Goal: Information Seeking & Learning: Learn about a topic

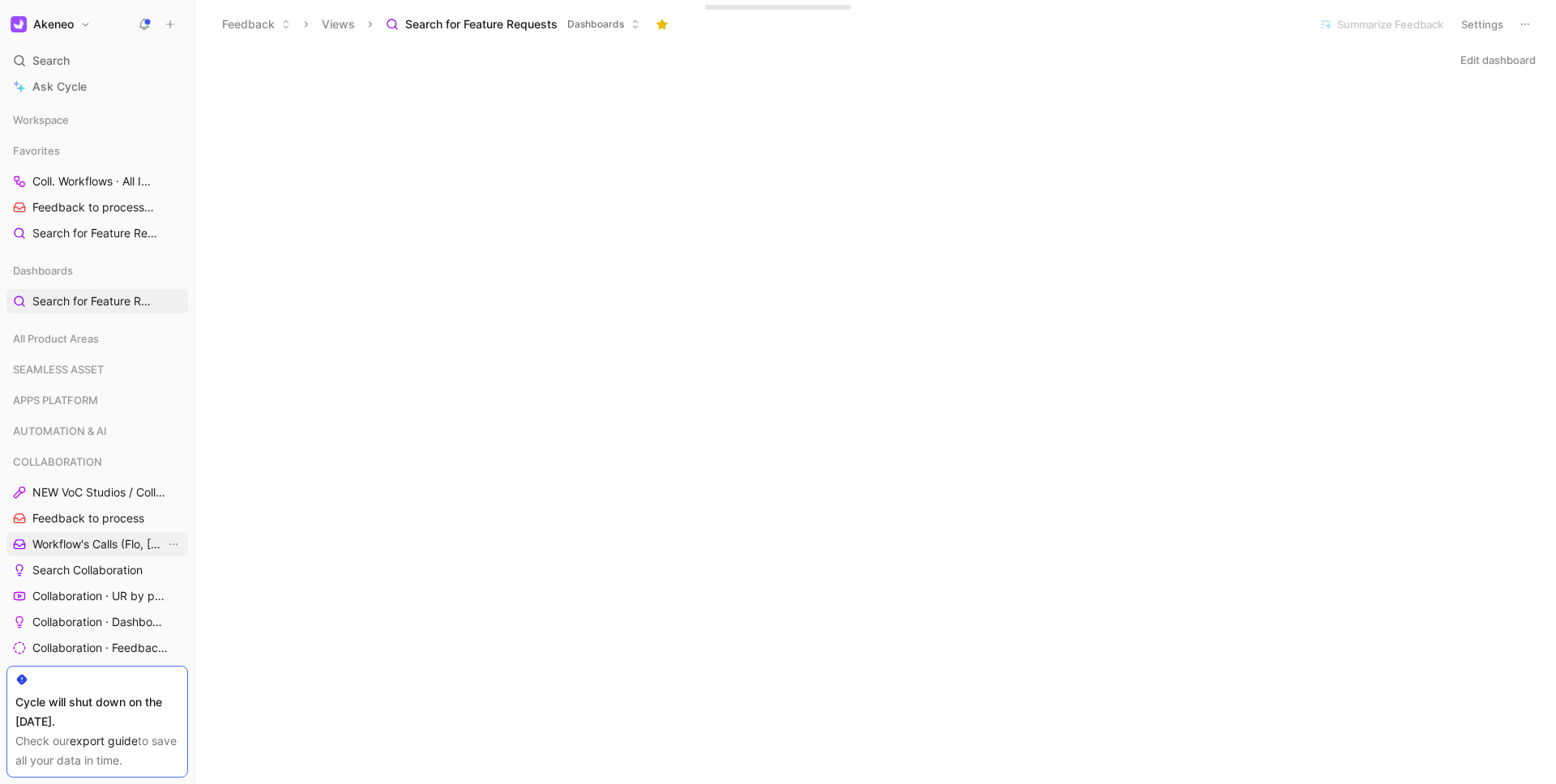
click at [96, 541] on span "Workflow's Calls (Flo, [PERSON_NAME], [PERSON_NAME])" at bounding box center [99, 545] width 133 height 17
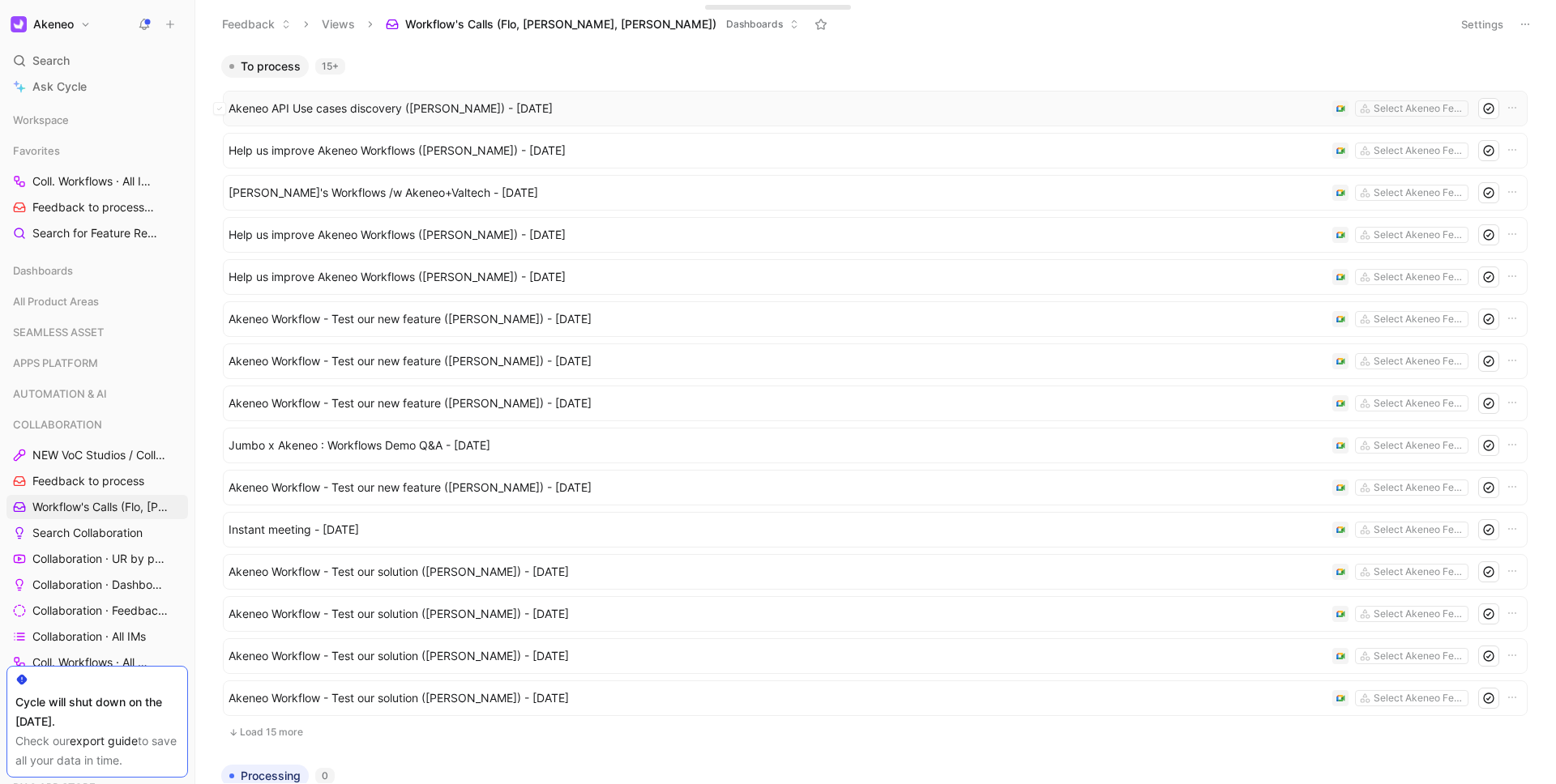
click at [448, 106] on span "Akeneo API Use cases discovery ([PERSON_NAME]) - [DATE]" at bounding box center [777, 108] width 1097 height 19
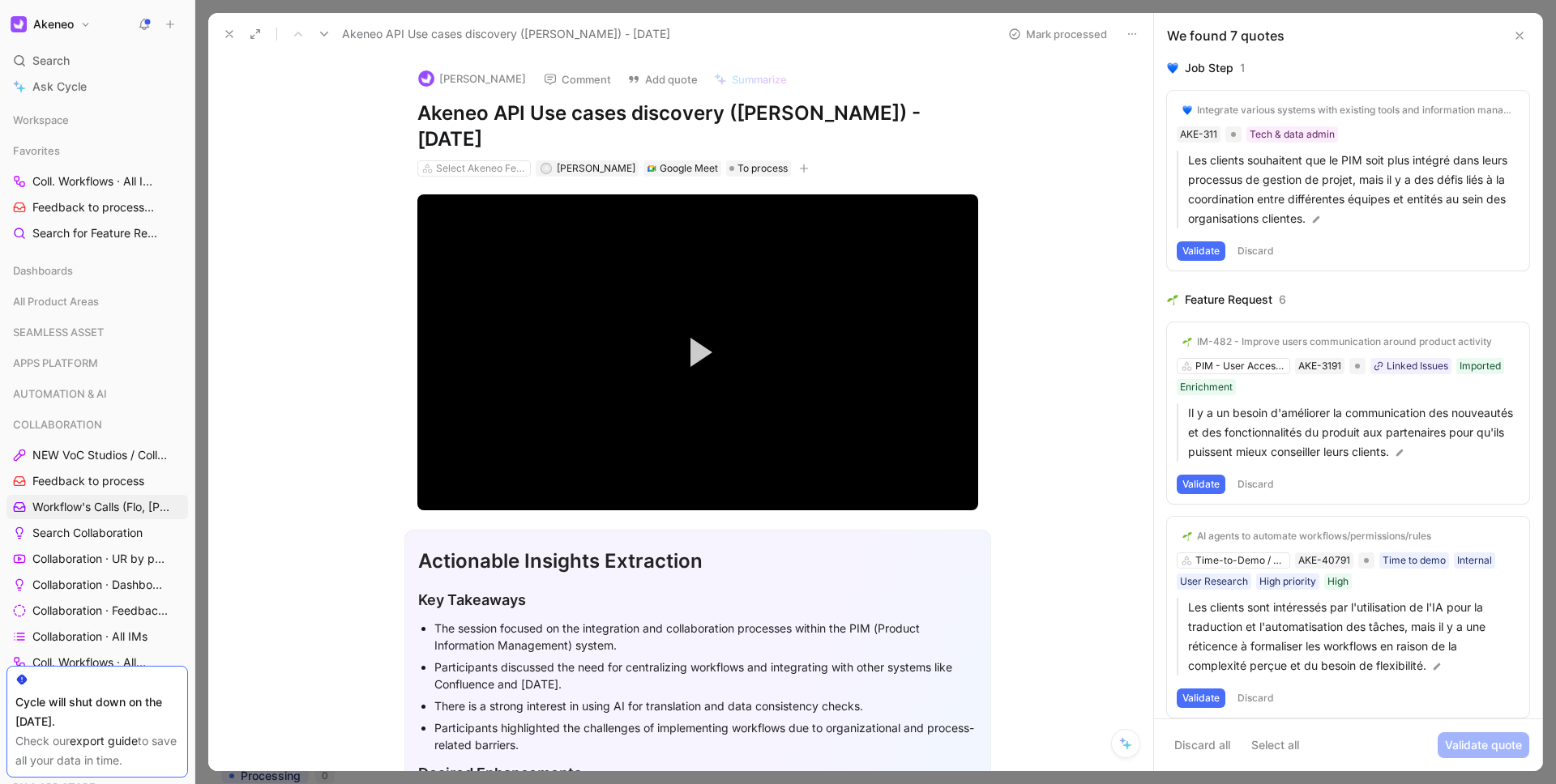
click at [236, 35] on button at bounding box center [228, 33] width 22 height 22
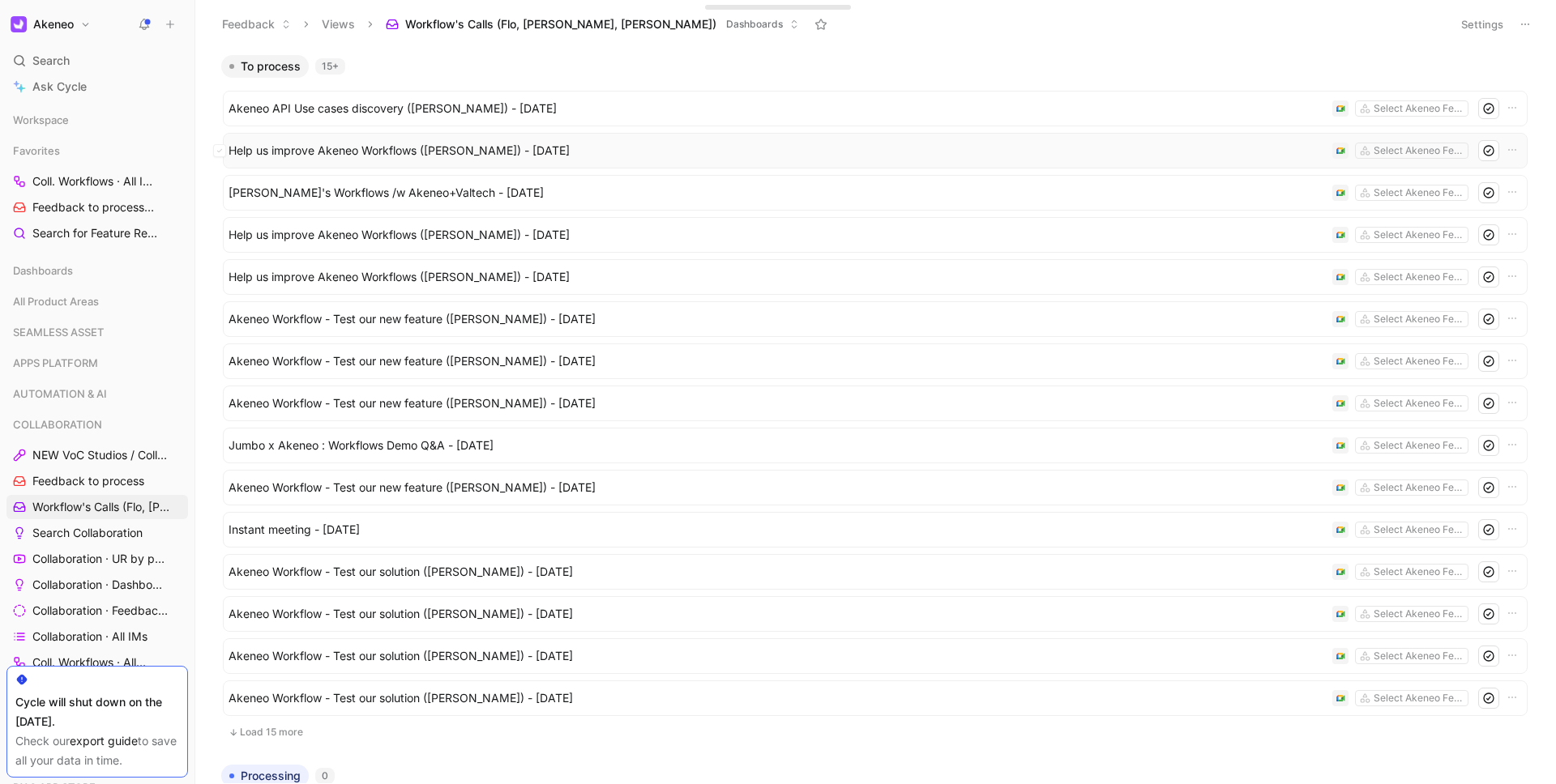
click at [501, 159] on span "Help us improve Akeneo Workflows ([PERSON_NAME]) - [DATE]" at bounding box center [777, 150] width 1097 height 19
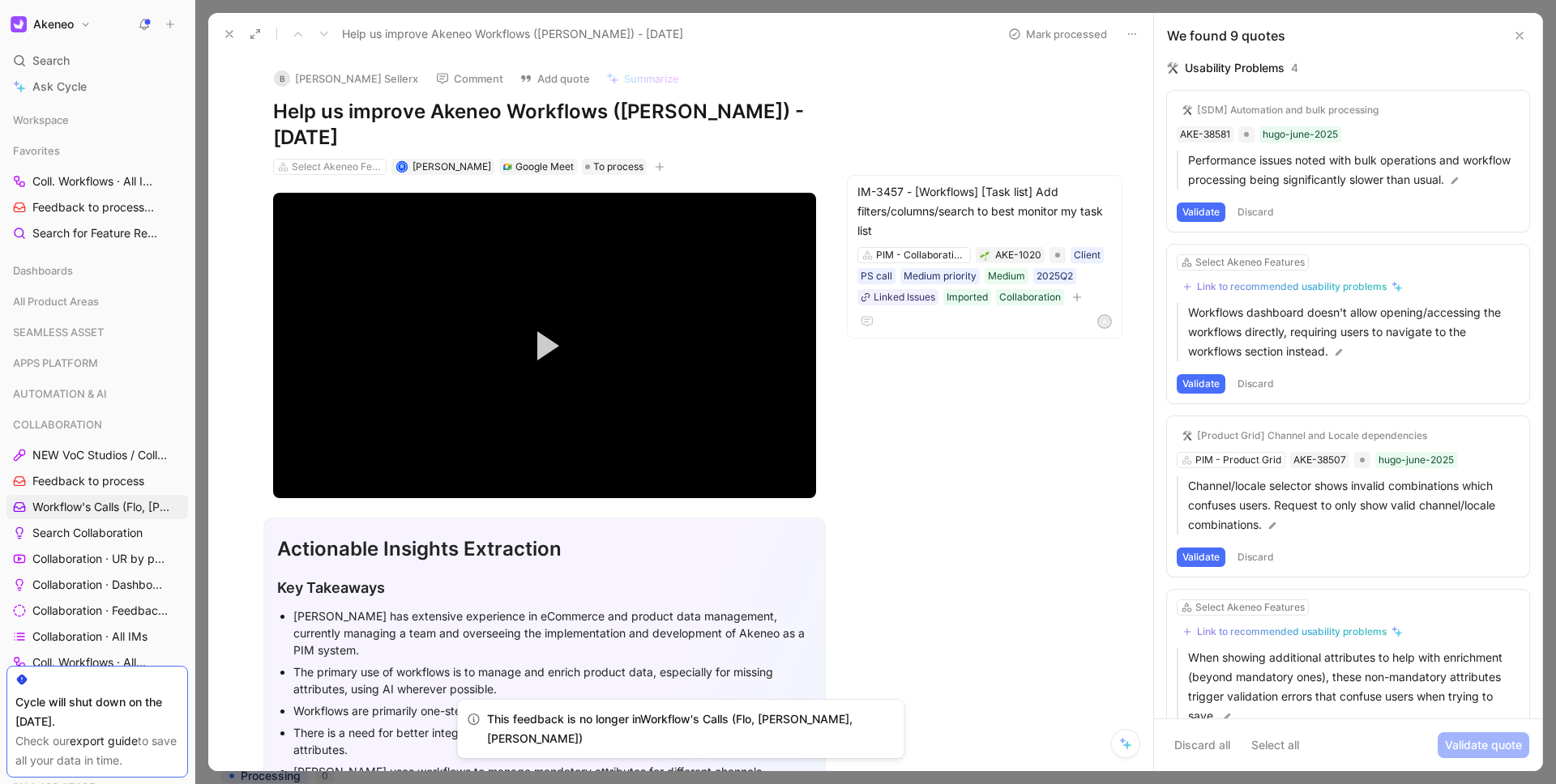
click at [992, 426] on div "B [PERSON_NAME] Sellerx Comment Add quote Summarize Help us improve Akeneo Work…" at bounding box center [680, 413] width 945 height 716
click at [228, 47] on div "Help us improve Akeneo Workflows ([PERSON_NAME]) - [DATE] Mark processed" at bounding box center [680, 34] width 945 height 42
click at [233, 39] on icon at bounding box center [229, 34] width 13 height 13
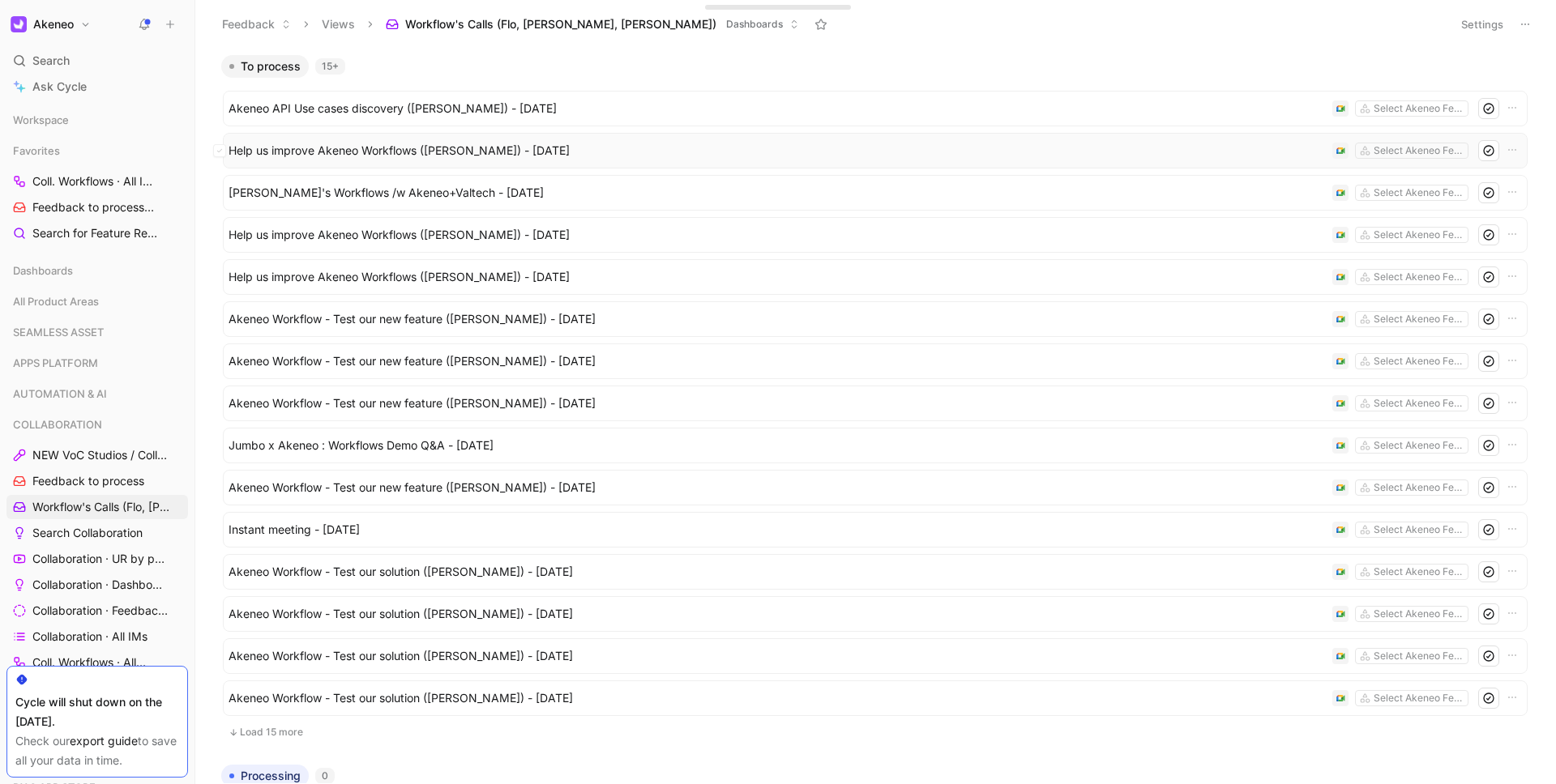
click at [498, 149] on span "Help us improve Akeneo Workflows ([PERSON_NAME]) - [DATE]" at bounding box center [777, 150] width 1097 height 19
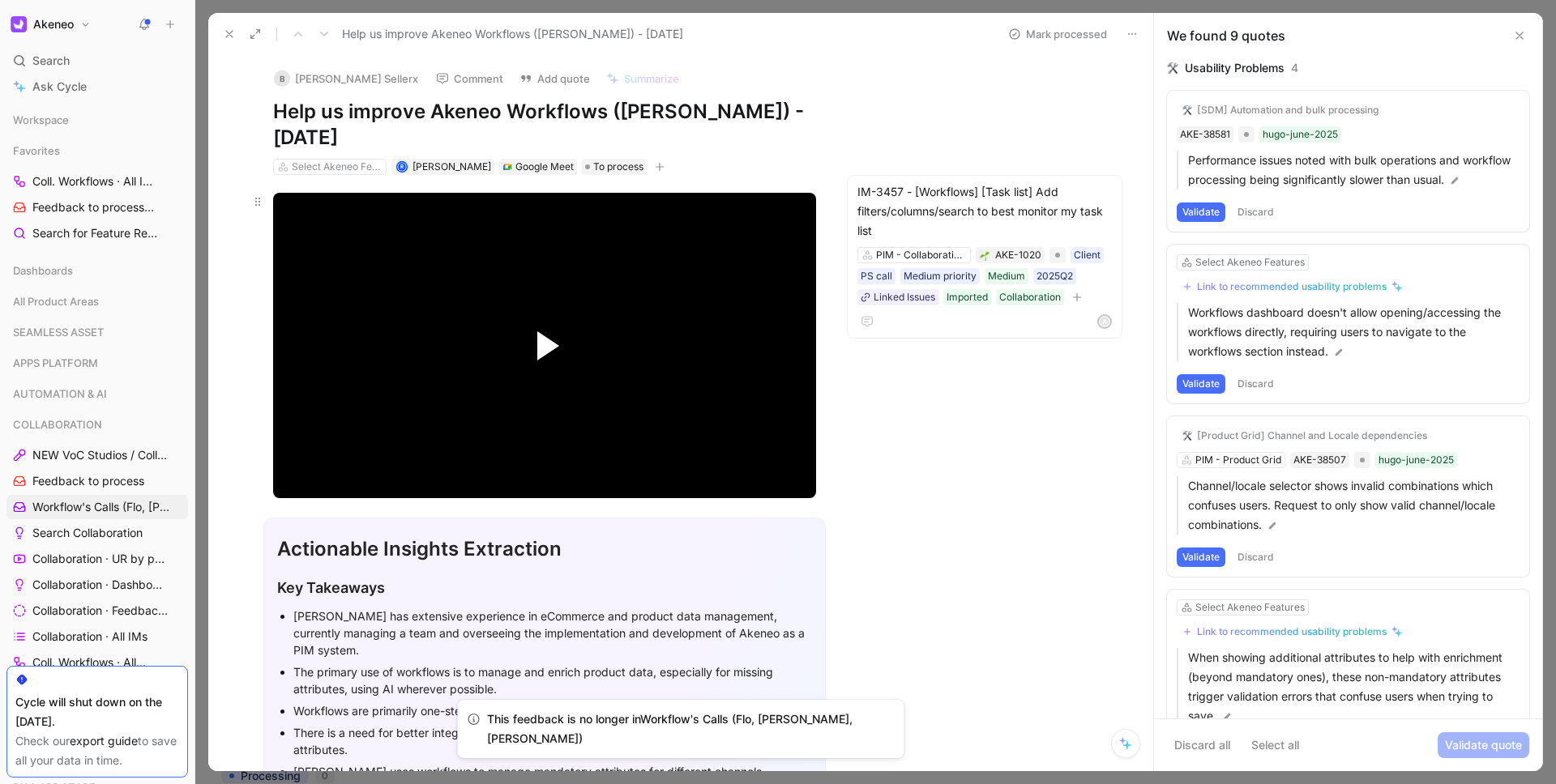
click at [542, 345] on span "Video Player" at bounding box center [548, 345] width 22 height 29
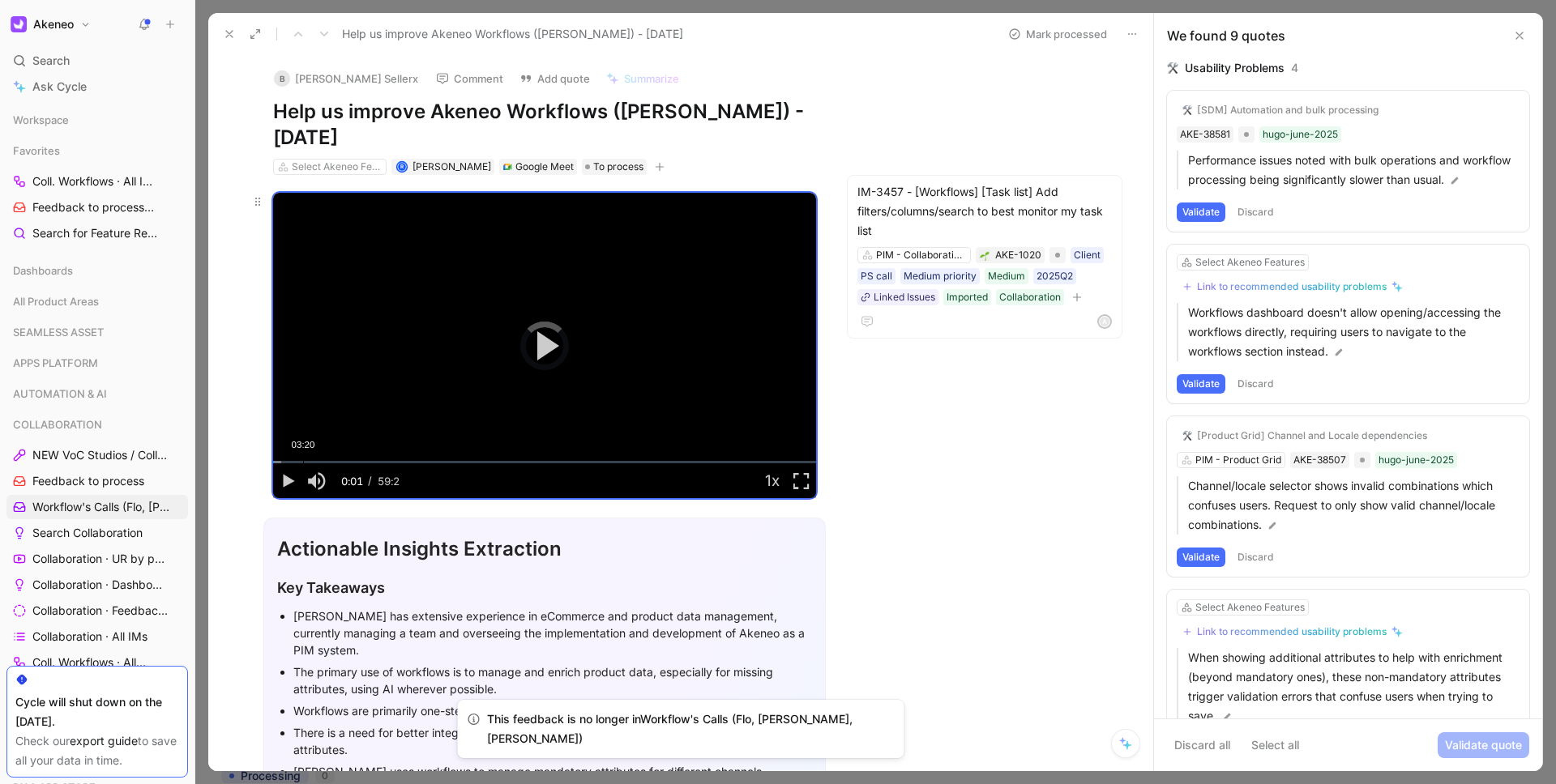
click at [303, 461] on div "03:20" at bounding box center [303, 462] width 1 height 2
drag, startPoint x: 294, startPoint y: 458, endPoint x: 282, endPoint y: 456, distance: 12.2
click at [282, 461] on div "01:04" at bounding box center [282, 462] width 1 height 2
click at [279, 461] on div "00:37" at bounding box center [279, 462] width 1 height 2
click at [275, 461] on div "Loaded : 8.06% 00:10 00:21" at bounding box center [545, 462] width 543 height 2
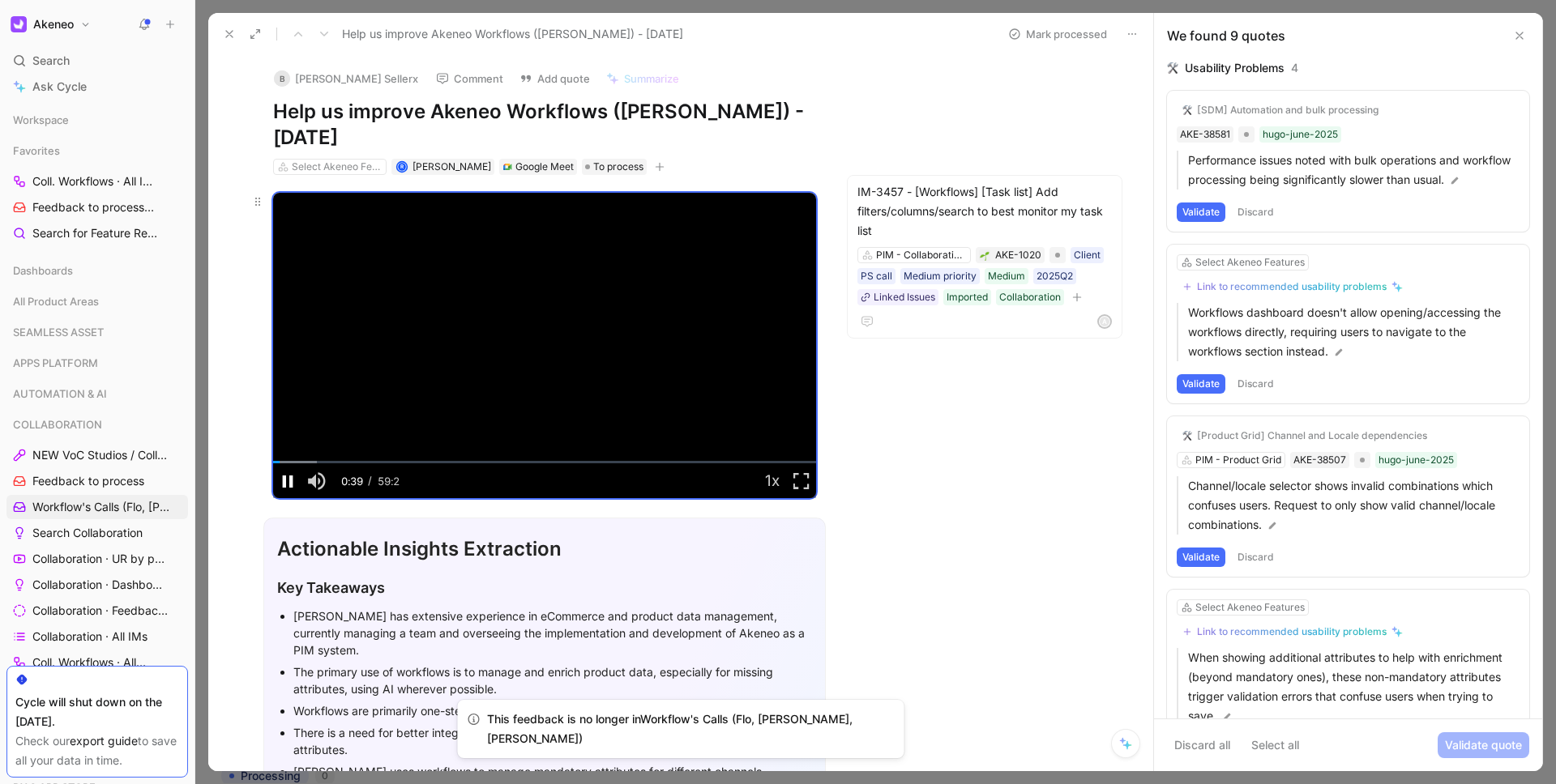
click at [291, 481] on span "Video Player" at bounding box center [287, 481] width 29 height 0
drag, startPoint x: 766, startPoint y: 108, endPoint x: 617, endPoint y: 107, distance: 149.0
click at [617, 107] on h1 "Help us improve Akeneo Workflows ([PERSON_NAME]) - [DATE]" at bounding box center [545, 125] width 543 height 51
click at [235, 42] on button at bounding box center [228, 33] width 22 height 22
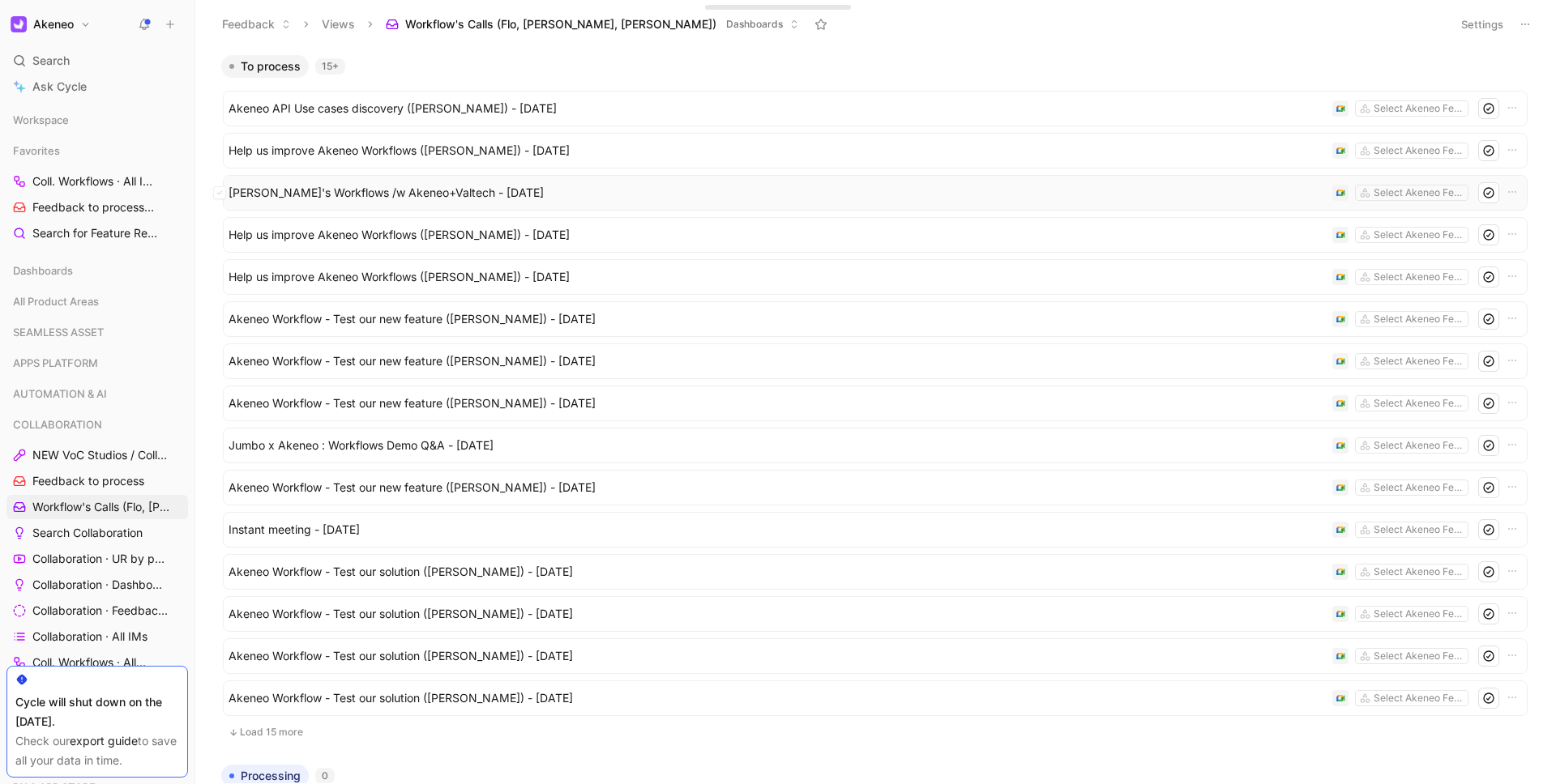
click at [428, 195] on span "[PERSON_NAME]'s Workflows /w Akeneo+Valtech - [DATE]" at bounding box center [777, 192] width 1097 height 19
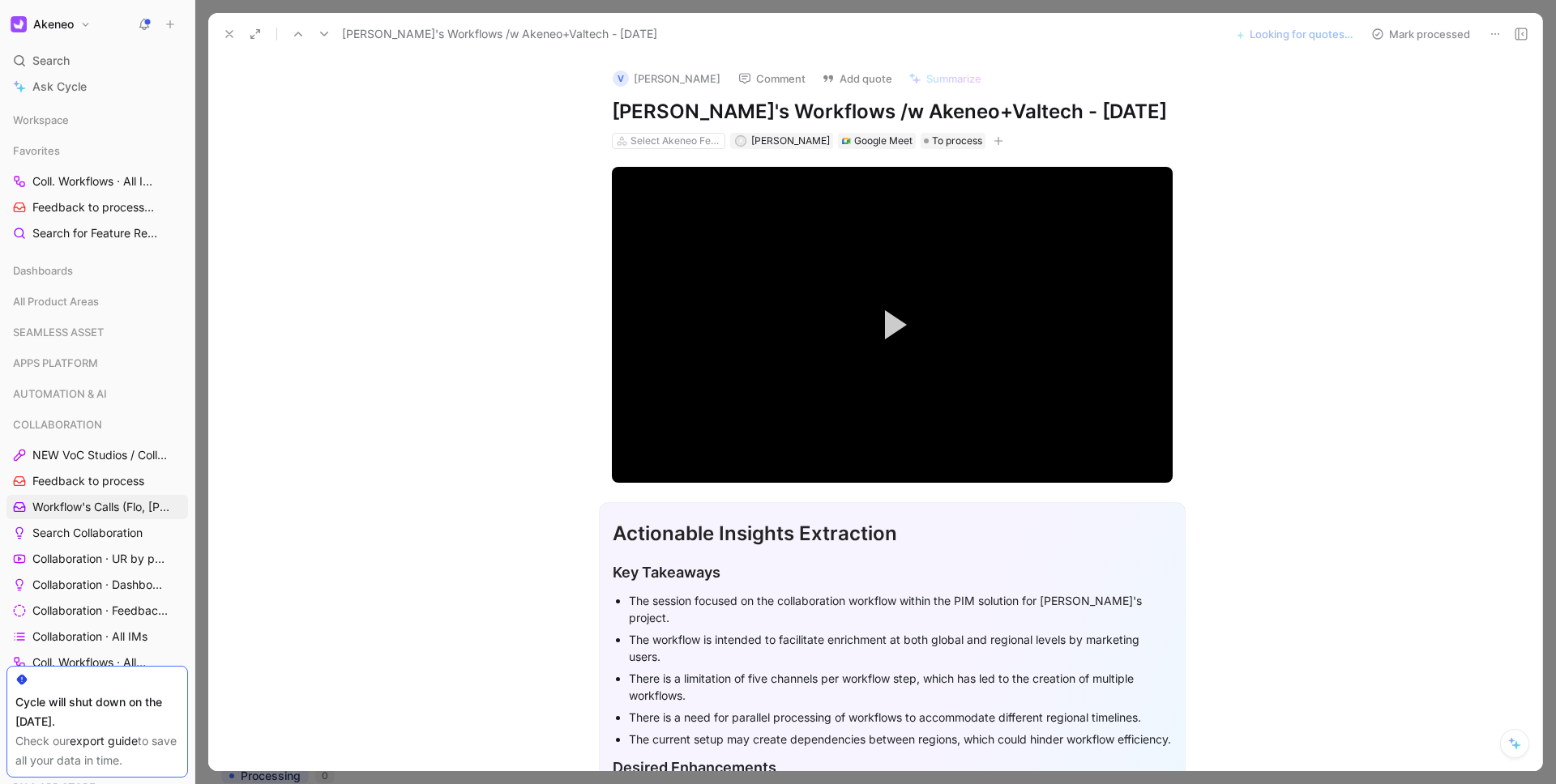
click at [405, 133] on div "V [PERSON_NAME] Comment Add quote Summarize [PERSON_NAME]'s Workflows /w Akeneo…" at bounding box center [876, 413] width 1334 height 716
click at [236, 41] on button at bounding box center [228, 33] width 22 height 22
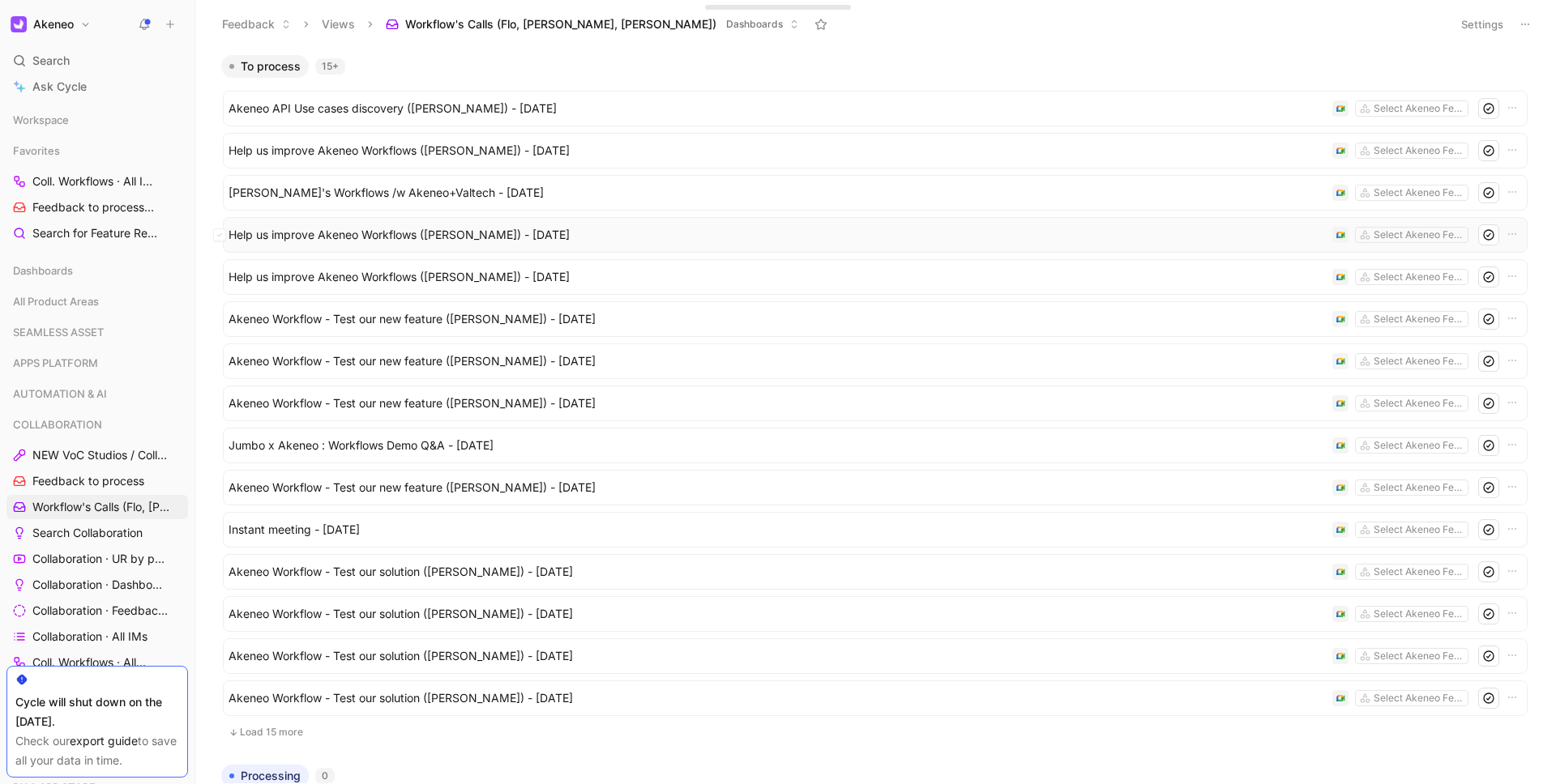
click at [463, 235] on span "Help us improve Akeneo Workflows ([PERSON_NAME]) - [DATE]" at bounding box center [777, 234] width 1097 height 19
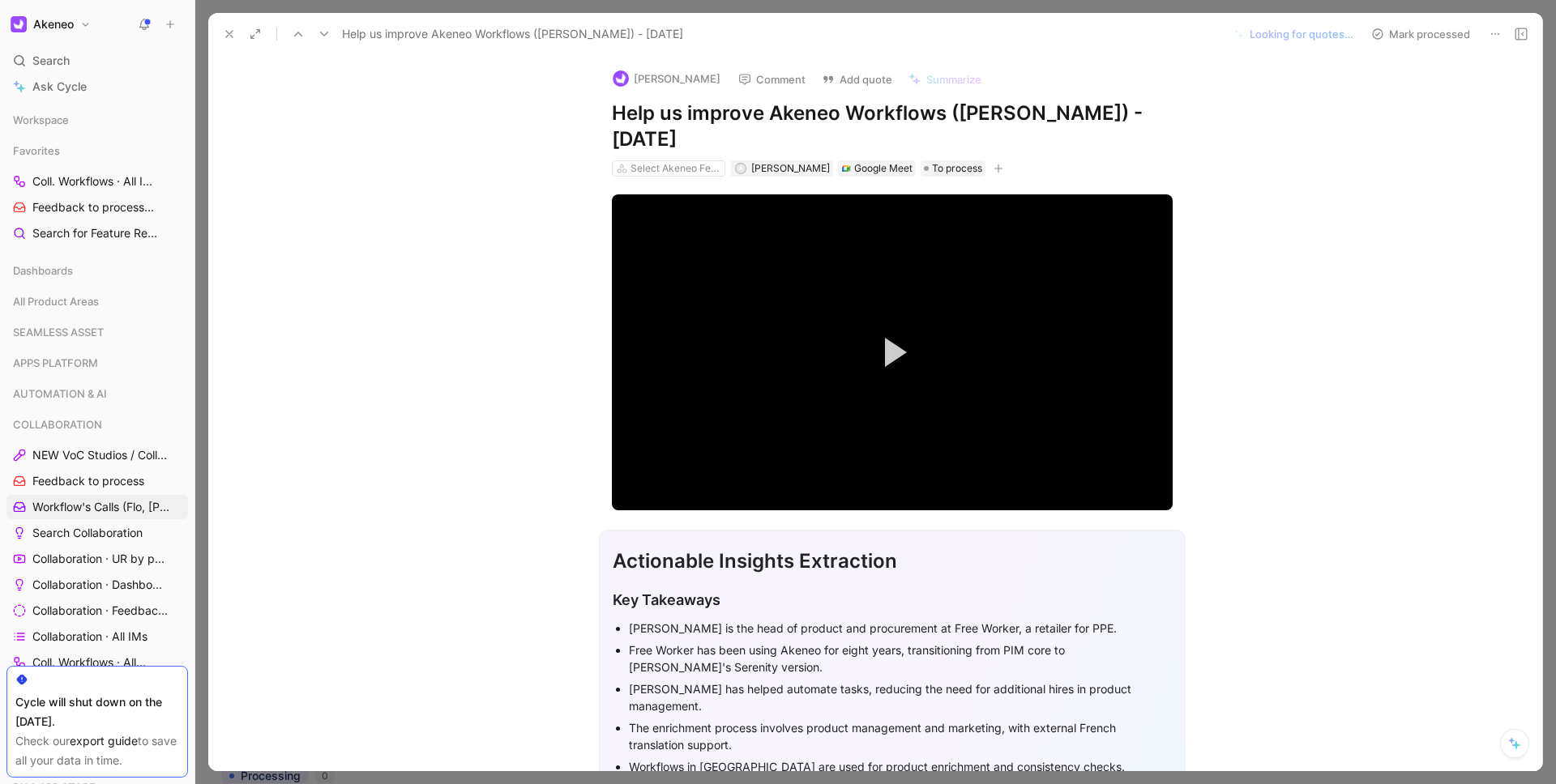
click at [348, 140] on div "[PERSON_NAME] Comment Add quote Summarize Help us improve Akeneo Workflows ([PE…" at bounding box center [876, 413] width 1334 height 716
click at [233, 38] on icon at bounding box center [229, 34] width 13 height 13
